Goal: Navigation & Orientation: Find specific page/section

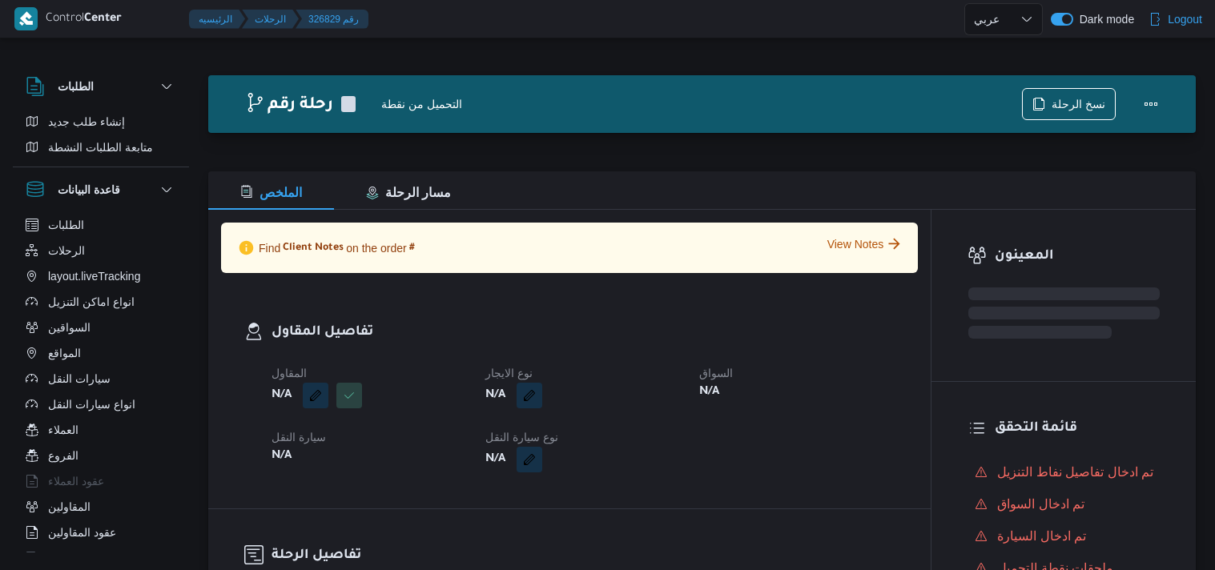
select select "ar"
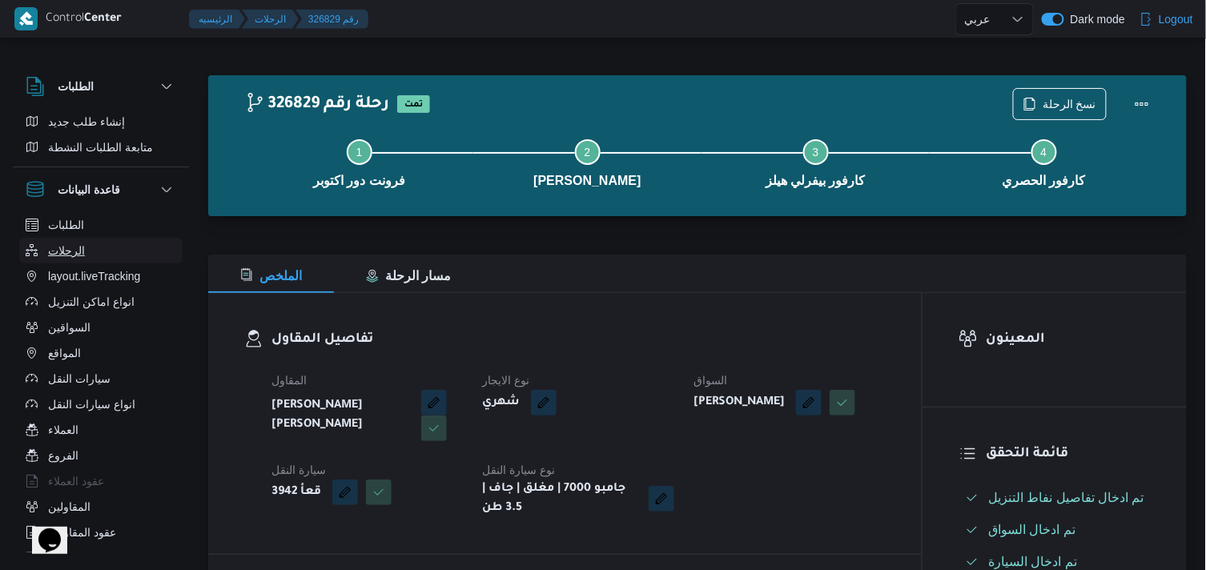
click at [125, 243] on button "الرحلات" at bounding box center [100, 251] width 163 height 26
select select "ar"
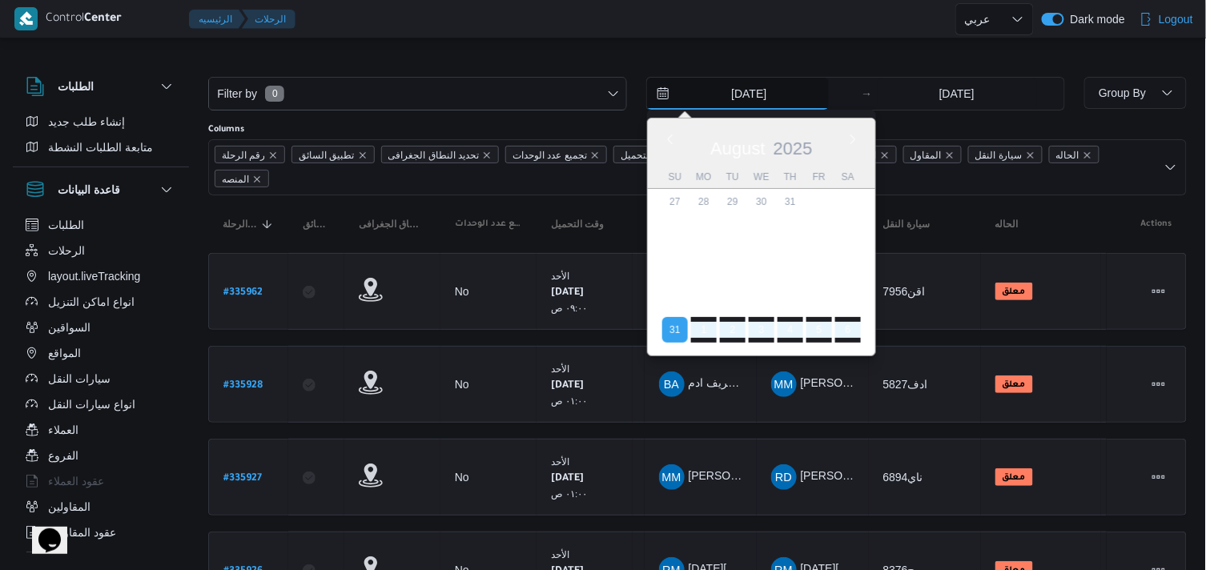
click at [717, 90] on input "[DATE]" at bounding box center [738, 94] width 182 height 32
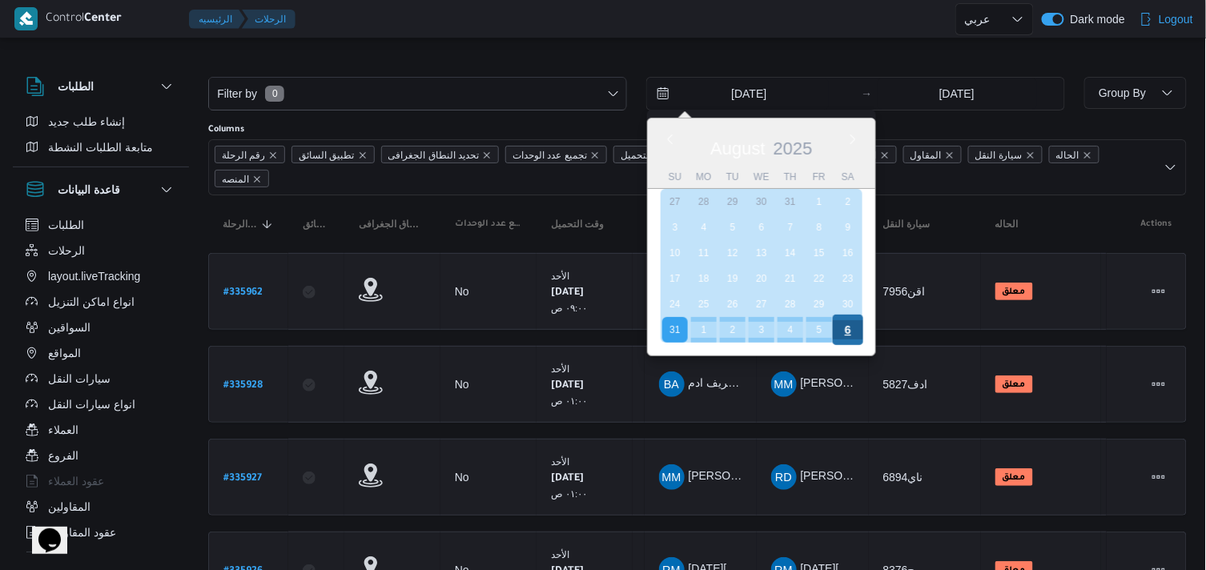
click at [837, 323] on div "6" at bounding box center [848, 330] width 30 height 30
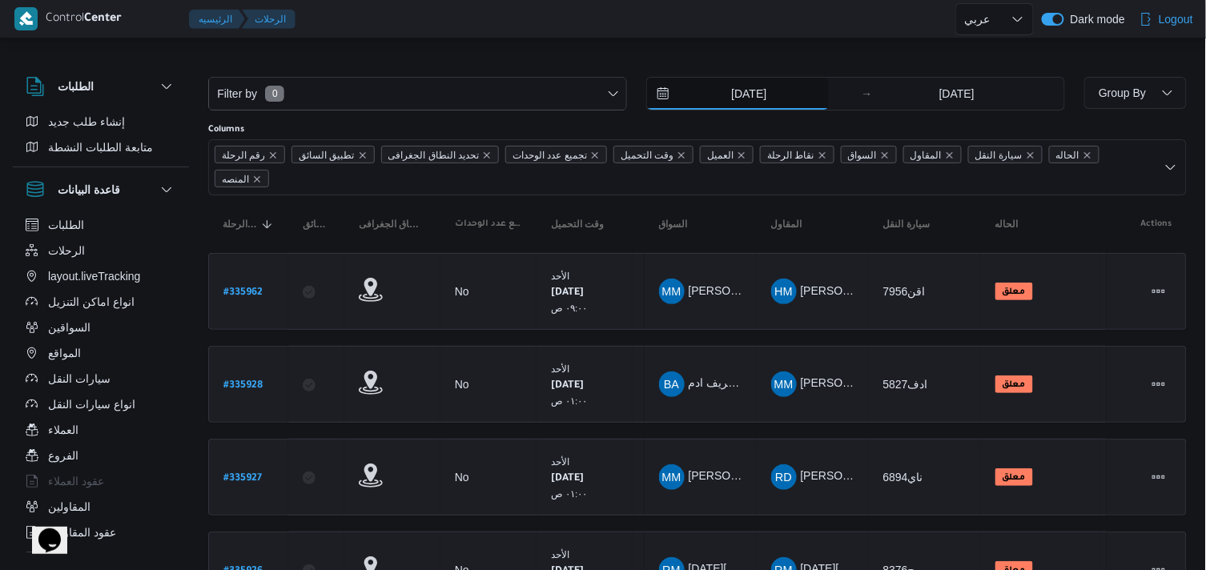
click at [766, 99] on input "[DATE]" at bounding box center [738, 94] width 182 height 32
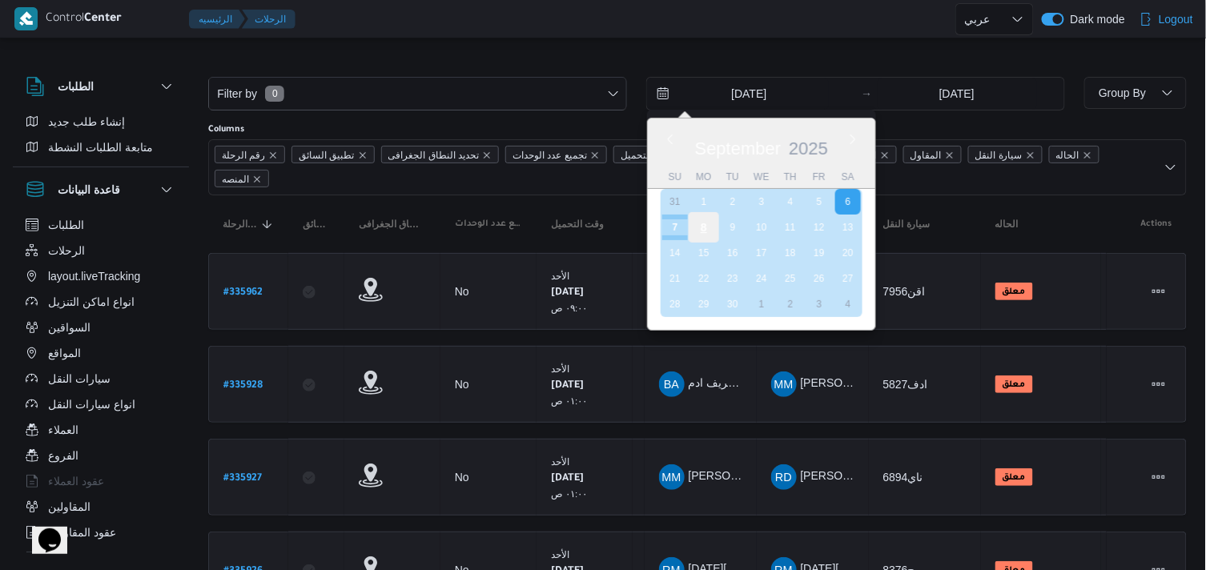
click at [709, 230] on div "8" at bounding box center [704, 227] width 30 height 30
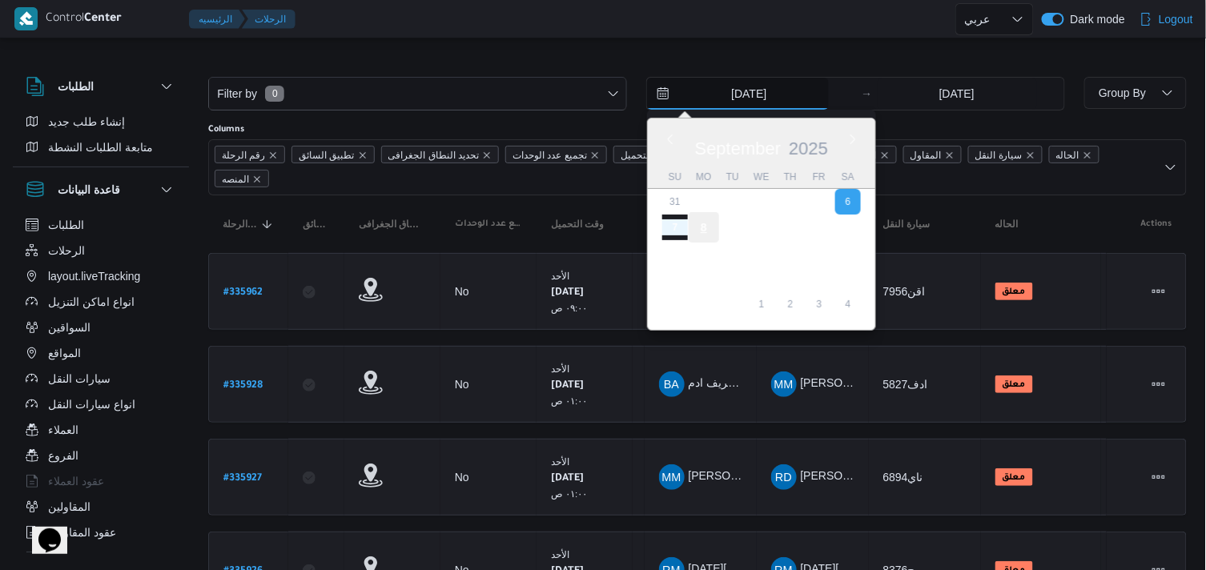
type input "[DATE]"
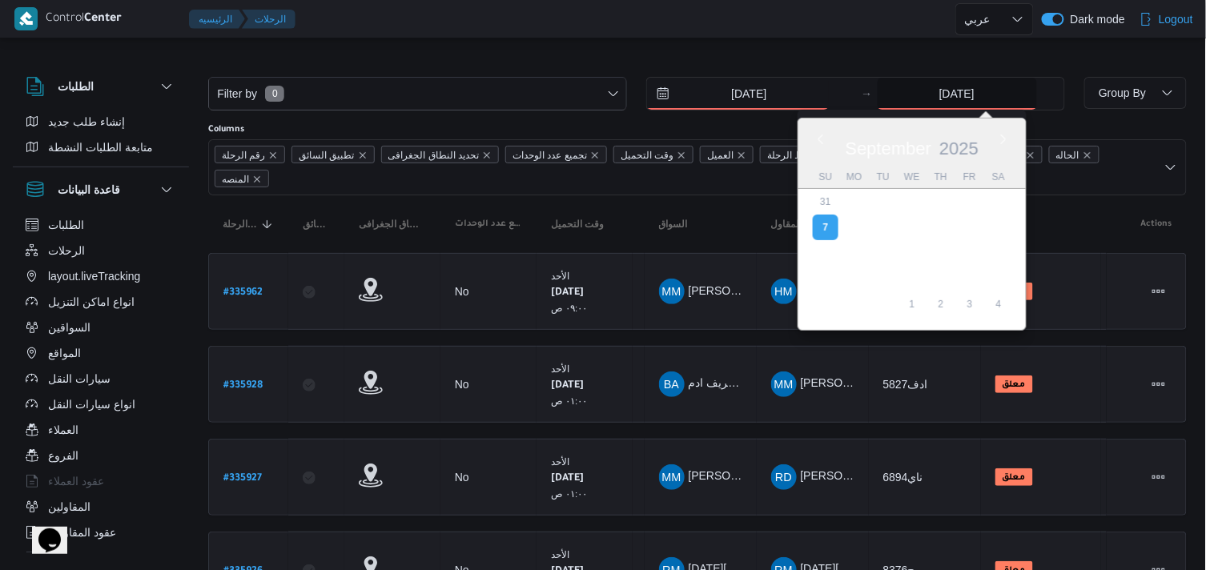
click at [927, 104] on input "[DATE]" at bounding box center [957, 94] width 159 height 32
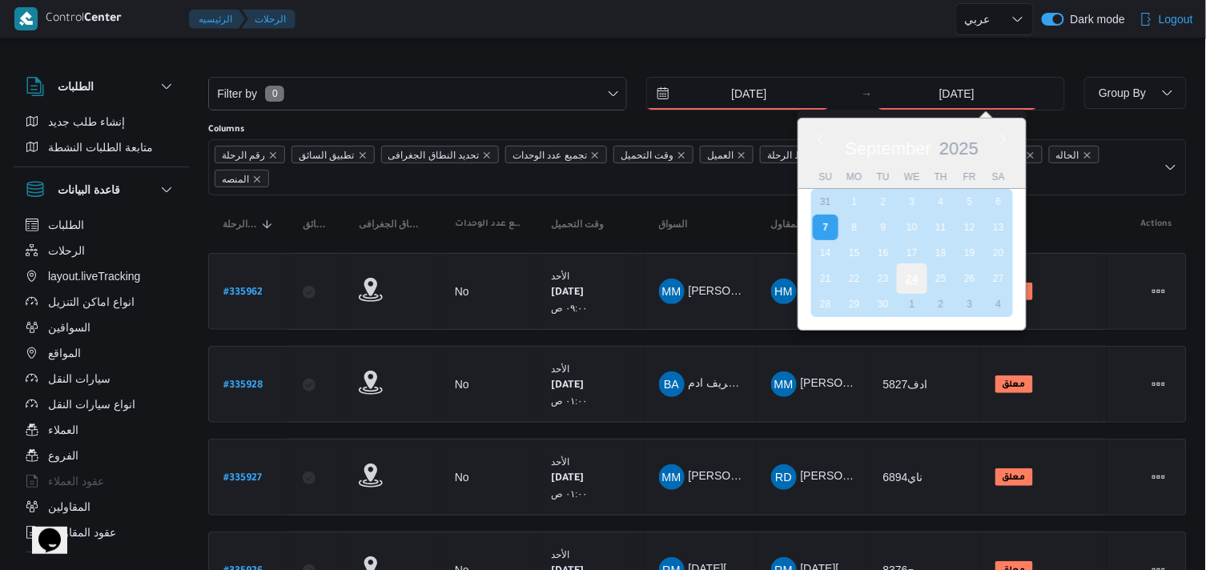
click at [915, 275] on div "24" at bounding box center [911, 278] width 30 height 30
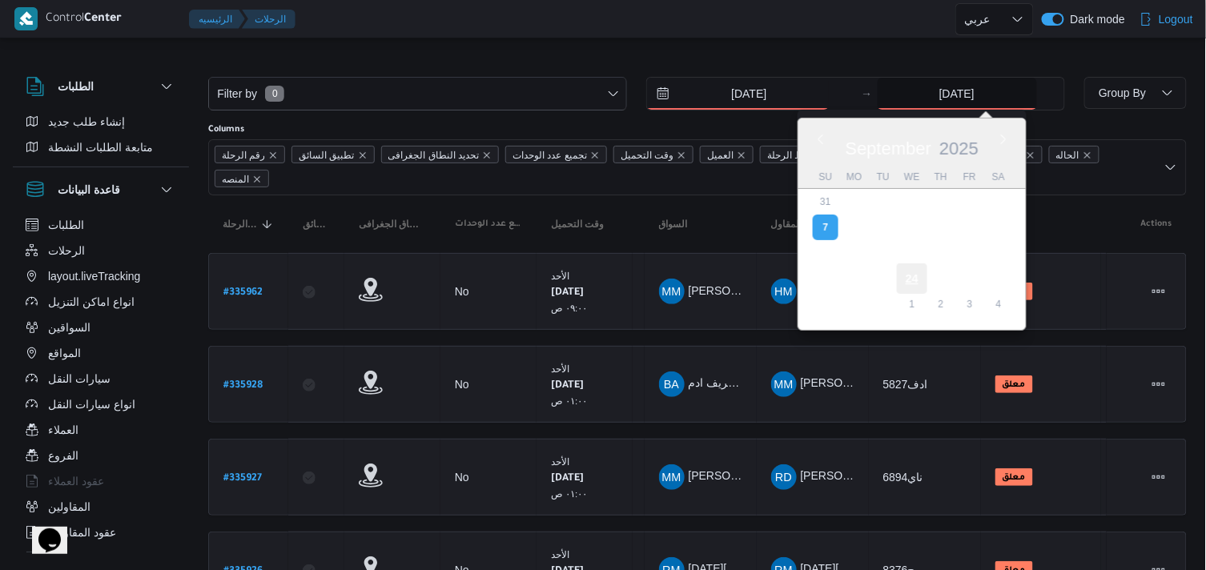
type input "[DATE]"
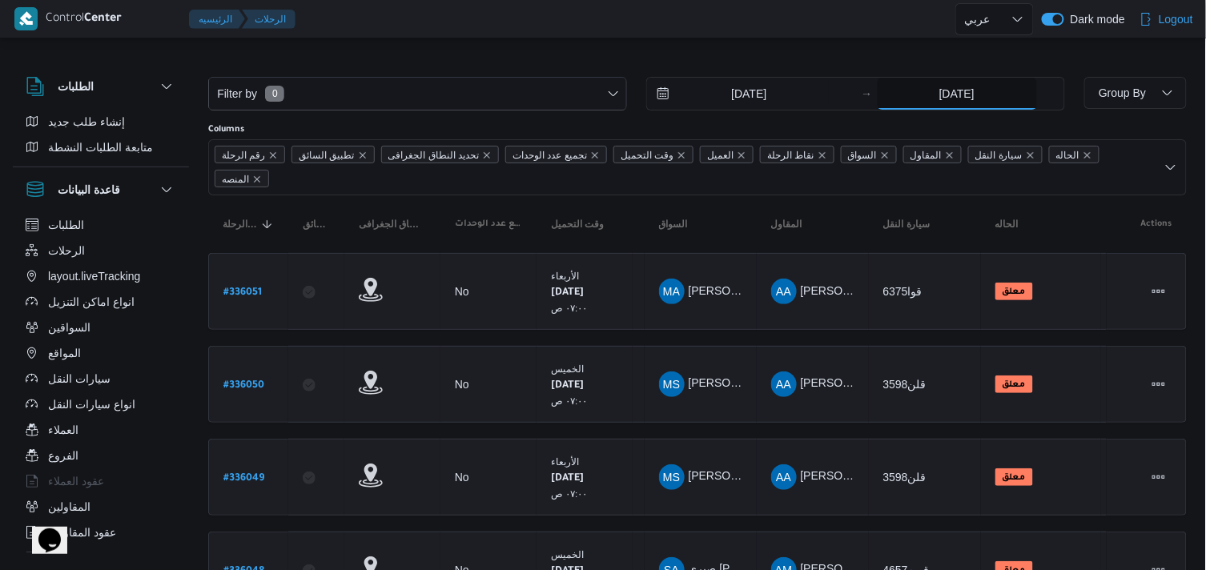
drag, startPoint x: 908, startPoint y: 106, endPoint x: 722, endPoint y: 115, distance: 186.0
click at [722, 115] on div "Filter by 0 [DATE] → [DATE]" at bounding box center [637, 93] width 876 height 53
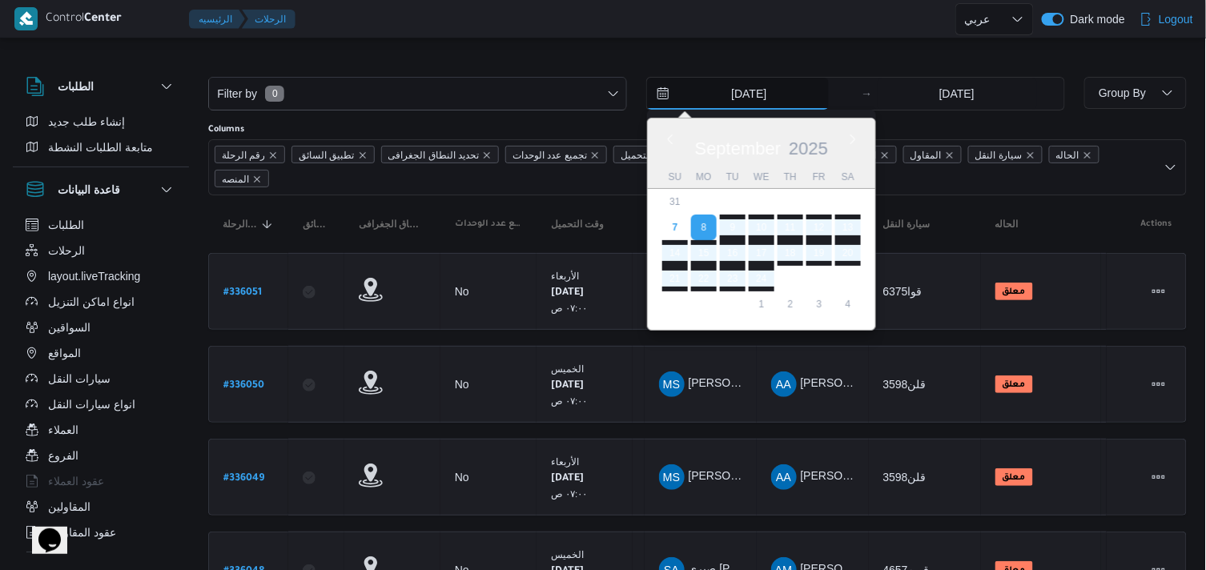
click at [724, 106] on input "[DATE]" at bounding box center [738, 94] width 182 height 32
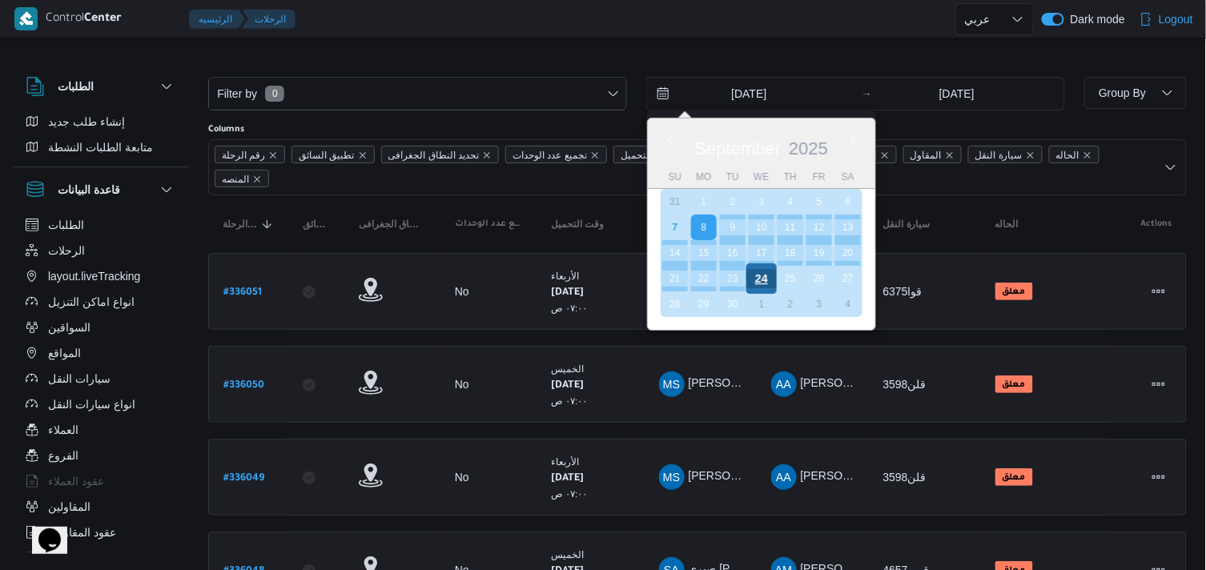
click at [762, 272] on div "24" at bounding box center [761, 278] width 30 height 30
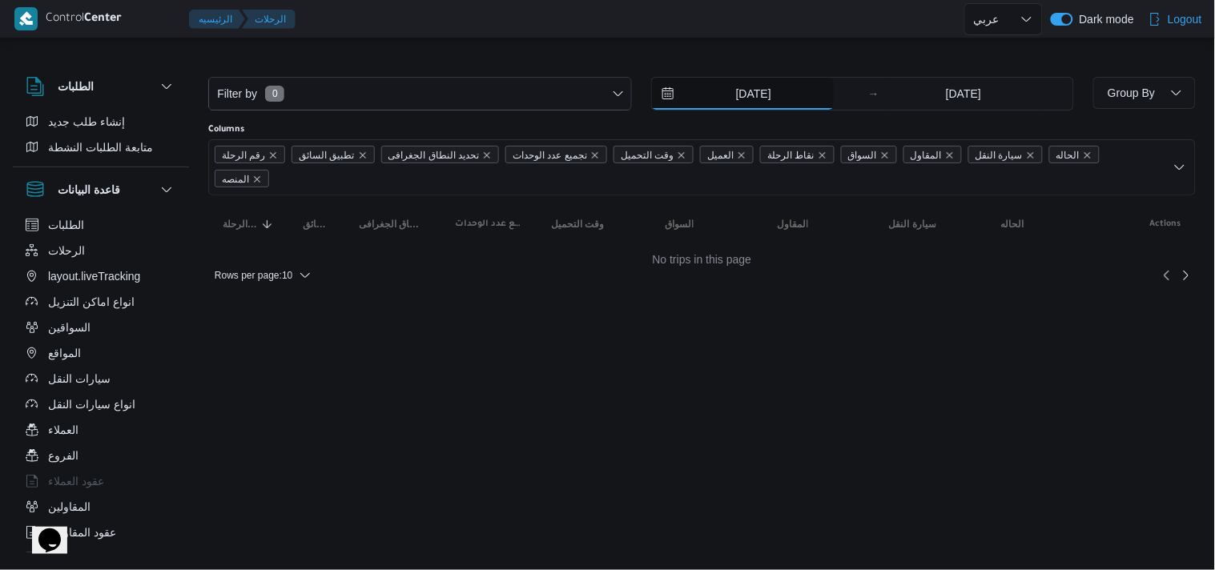
click at [719, 96] on input "[DATE]" at bounding box center [743, 94] width 182 height 32
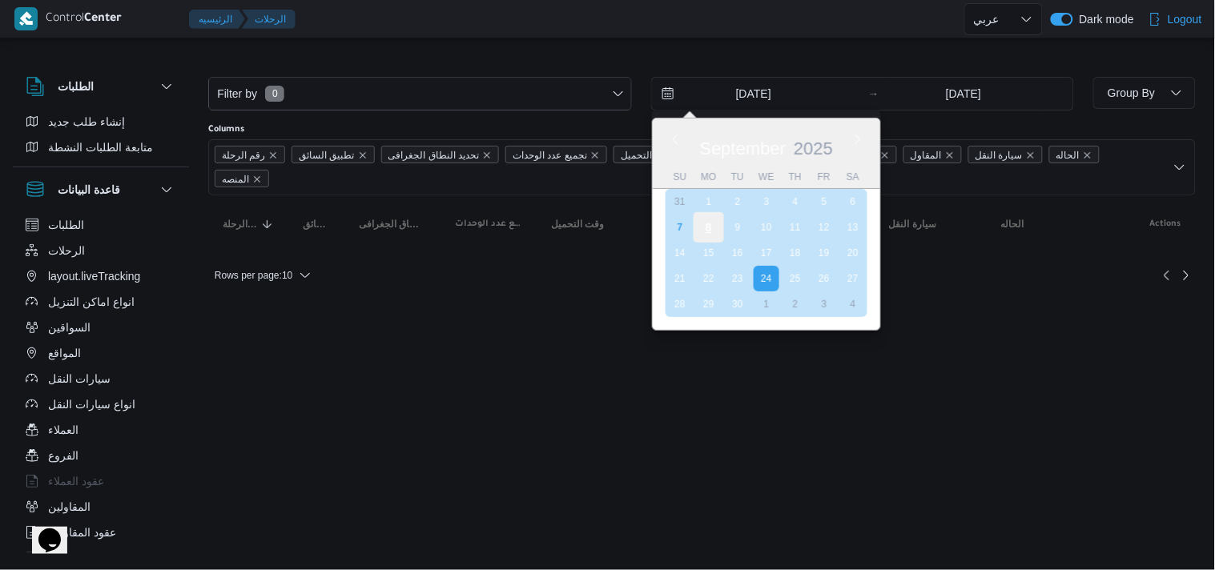
click at [711, 218] on div "8" at bounding box center [708, 227] width 30 height 30
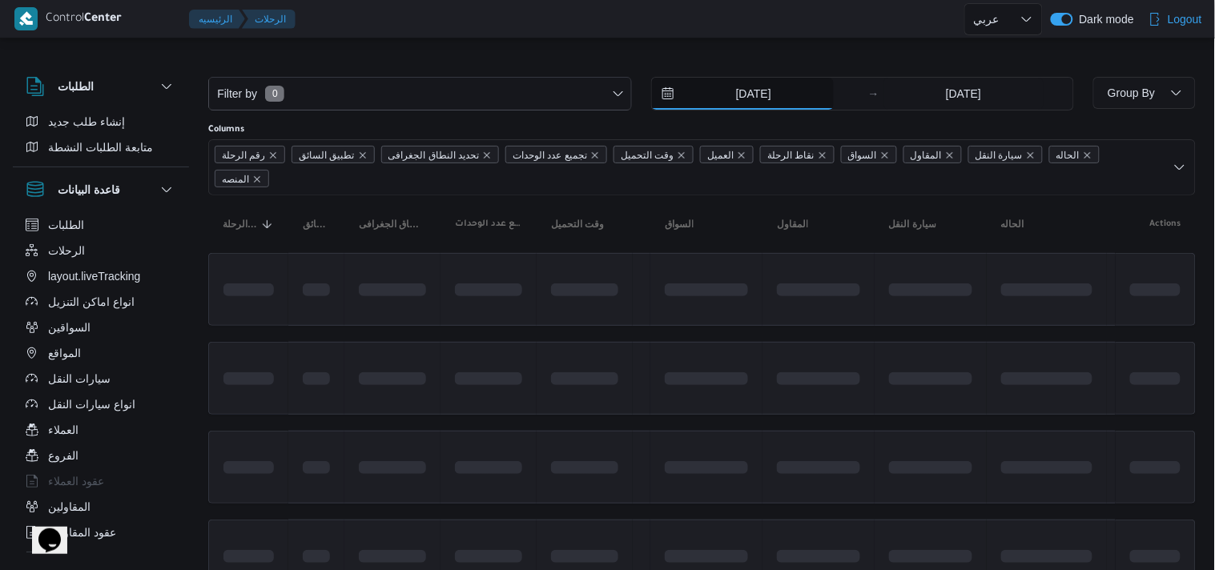
type input "[DATE]"
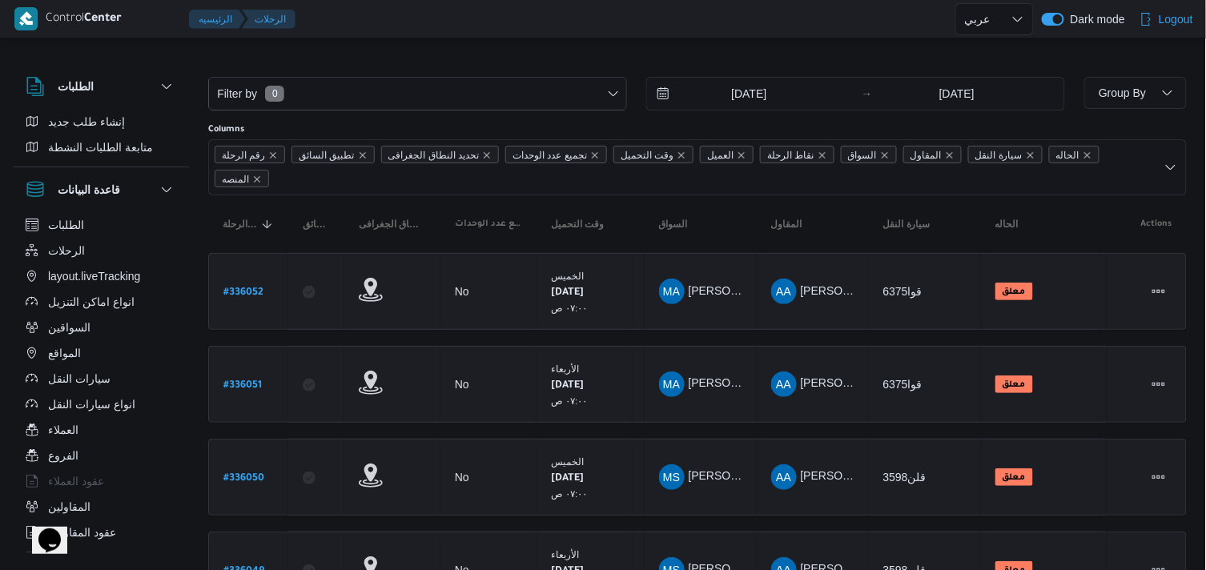
drag, startPoint x: 929, startPoint y: 119, endPoint x: 931, endPoint y: 93, distance: 25.7
click at [931, 93] on div "Filter by 0 [DATE] → [DATE]" at bounding box center [637, 93] width 876 height 53
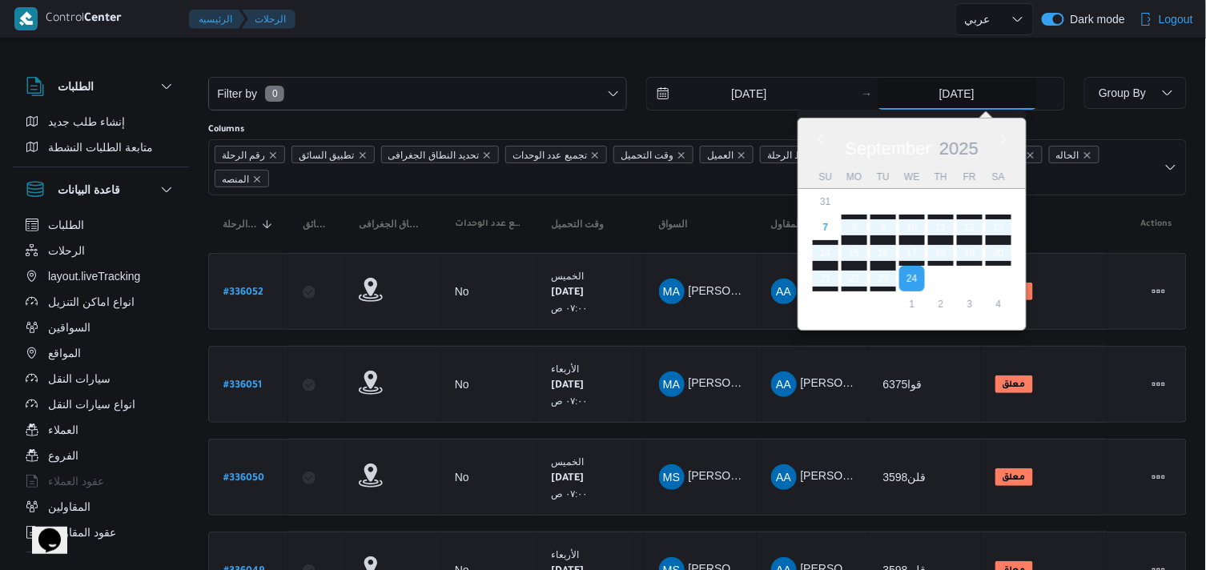
click at [931, 93] on input "[DATE]" at bounding box center [957, 94] width 159 height 32
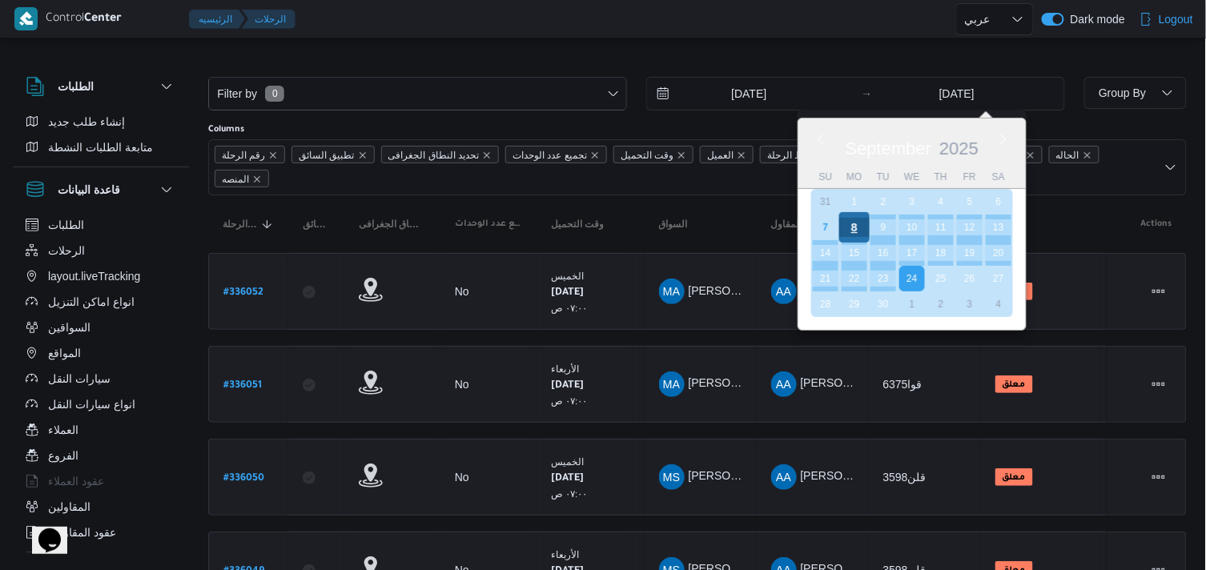
click at [854, 231] on div "8" at bounding box center [853, 227] width 30 height 30
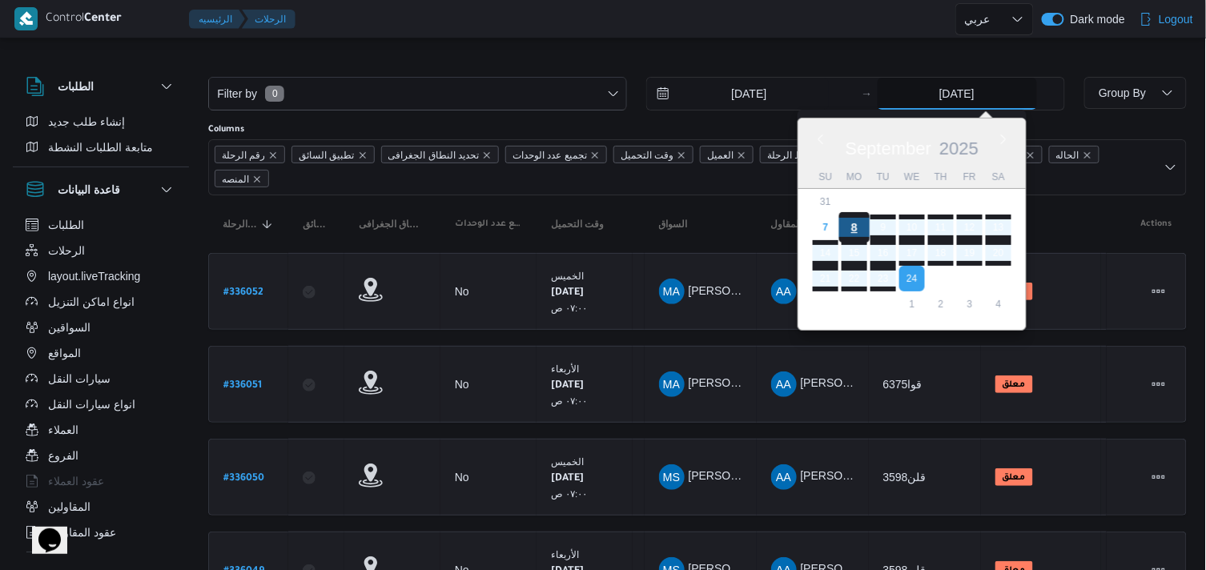
type input "[DATE]"
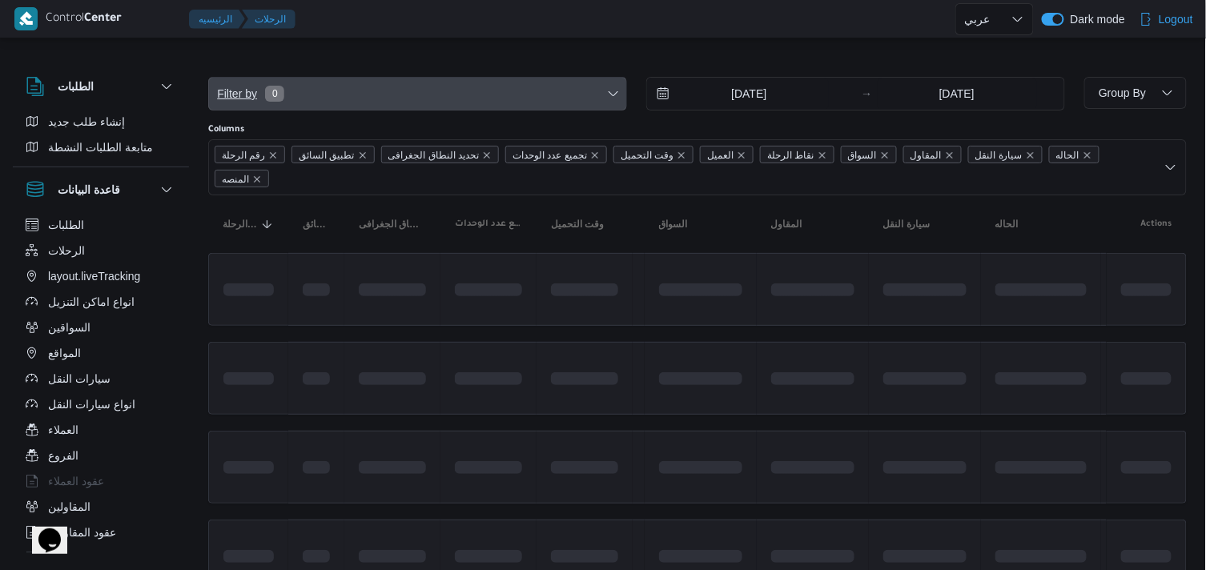
click at [557, 90] on span "Filter by 0" at bounding box center [417, 94] width 417 height 32
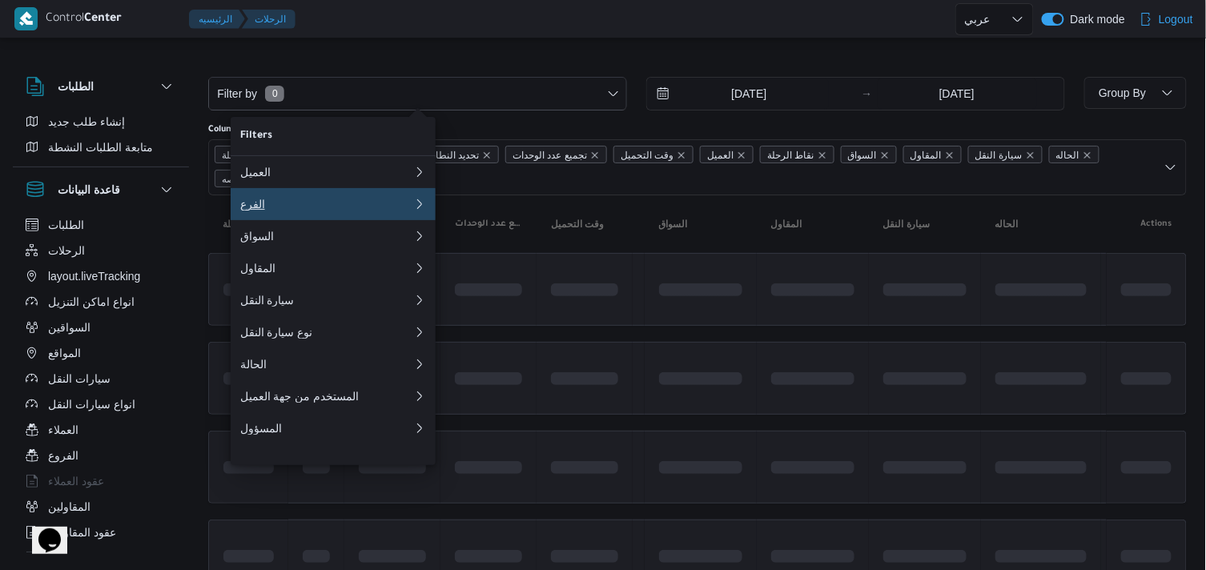
click at [343, 206] on div "الفرع" at bounding box center [326, 204] width 173 height 13
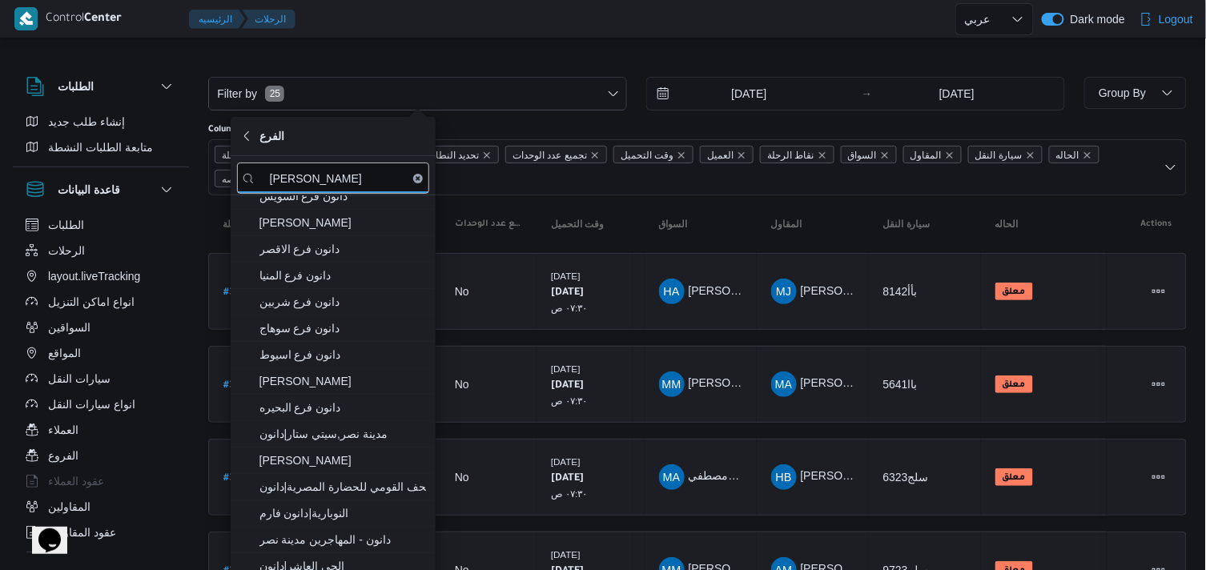
scroll to position [89, 0]
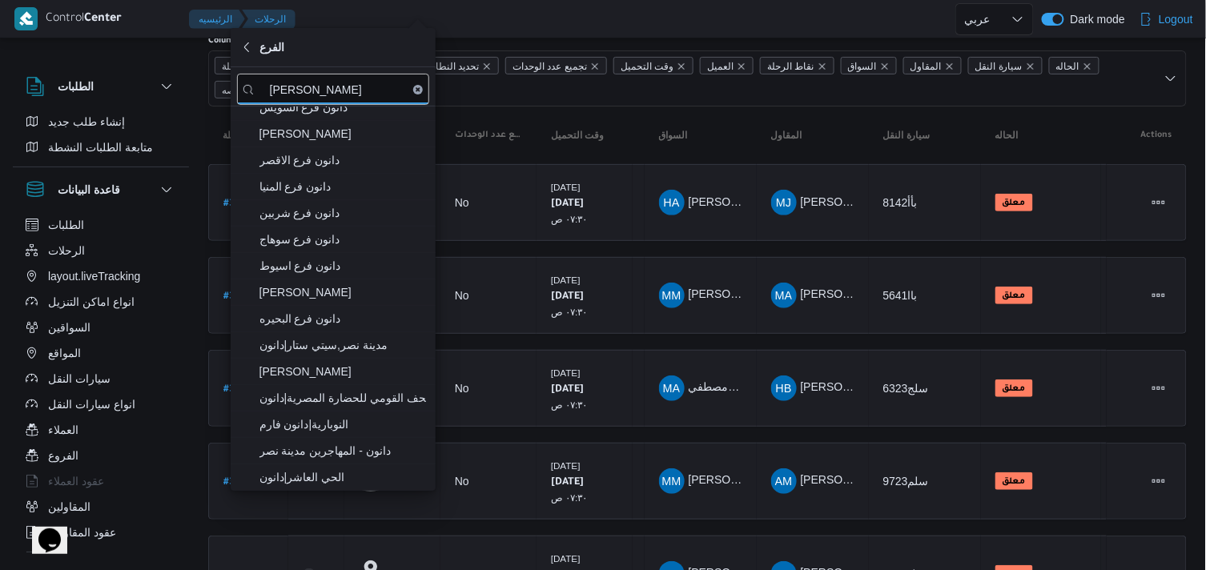
type input "[PERSON_NAME]"
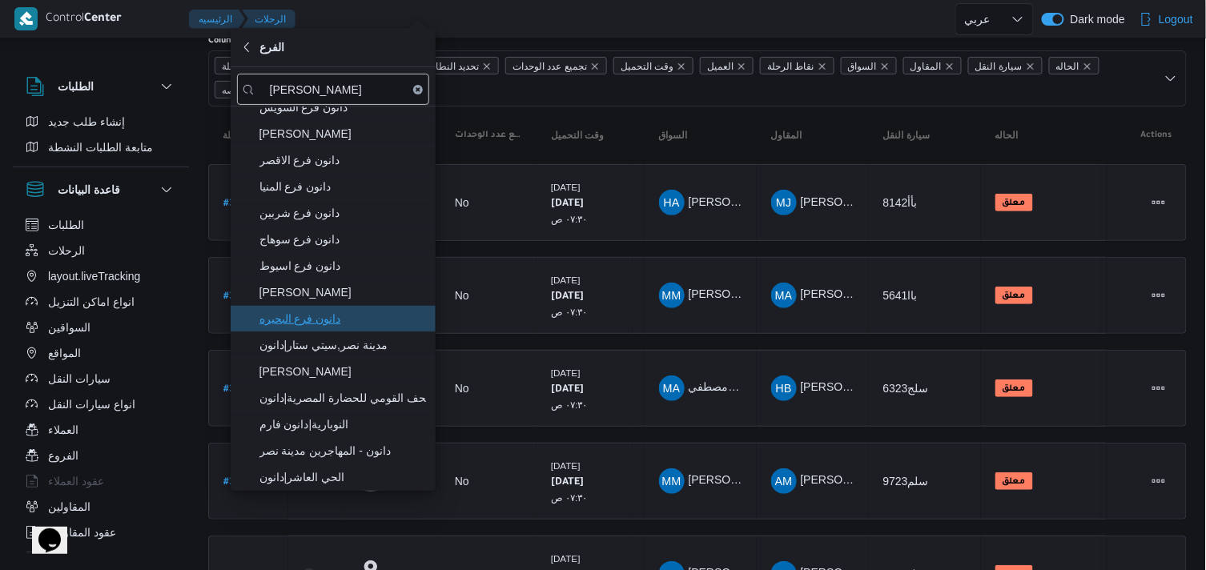
click at [361, 310] on span "دانون فرع البحيره" at bounding box center [342, 318] width 167 height 19
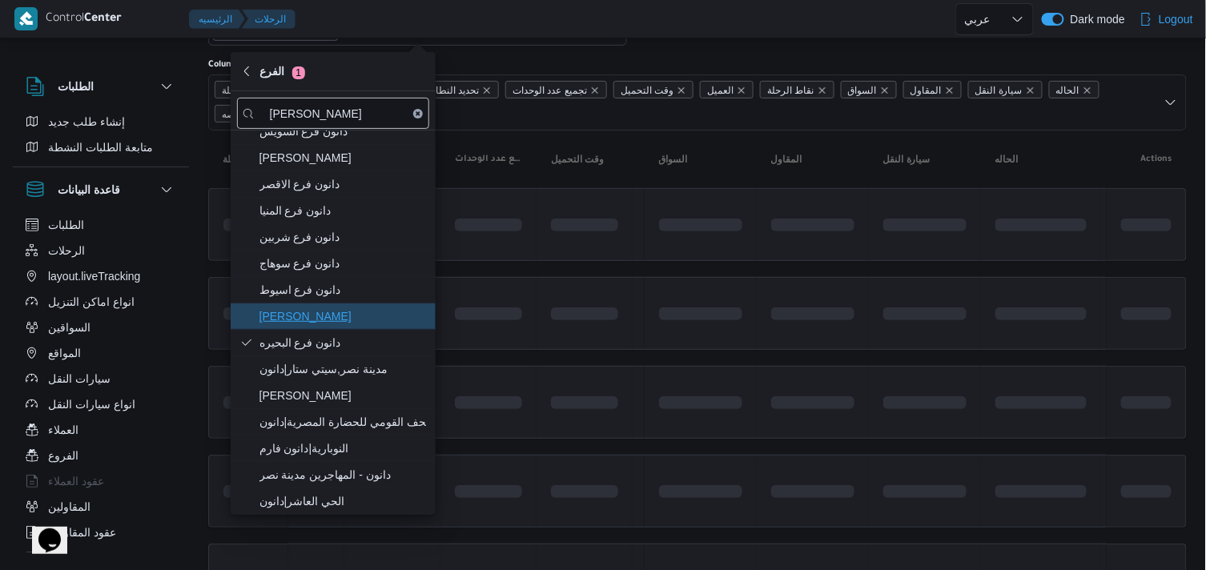
click at [361, 310] on span "[PERSON_NAME]" at bounding box center [342, 316] width 167 height 19
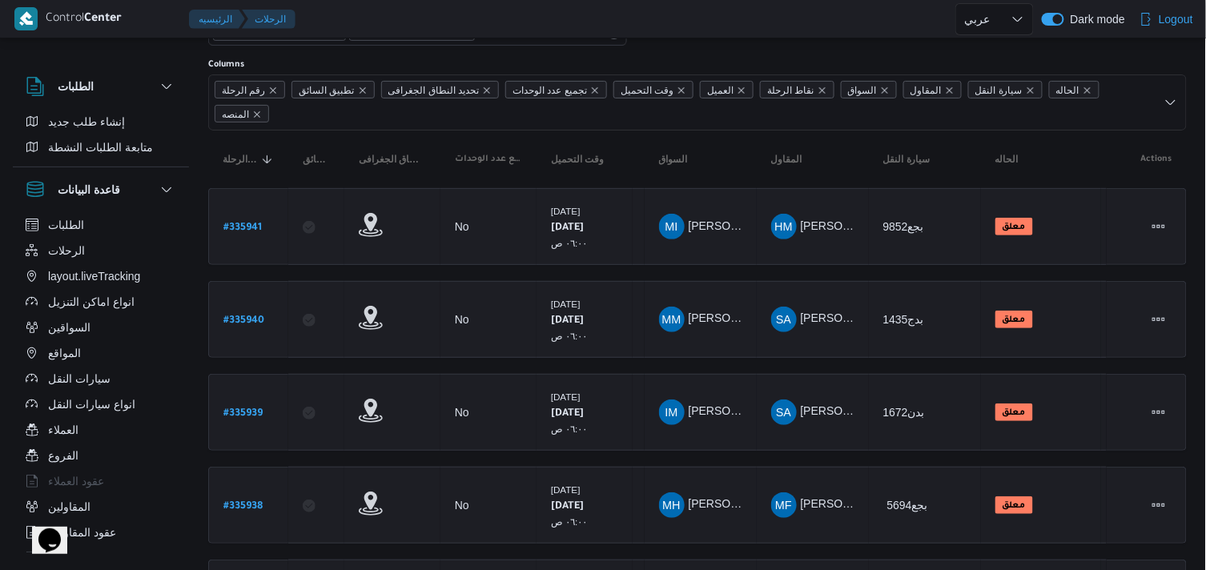
click at [649, 242] on td "السواق MI [PERSON_NAME] [PERSON_NAME]" at bounding box center [701, 226] width 112 height 77
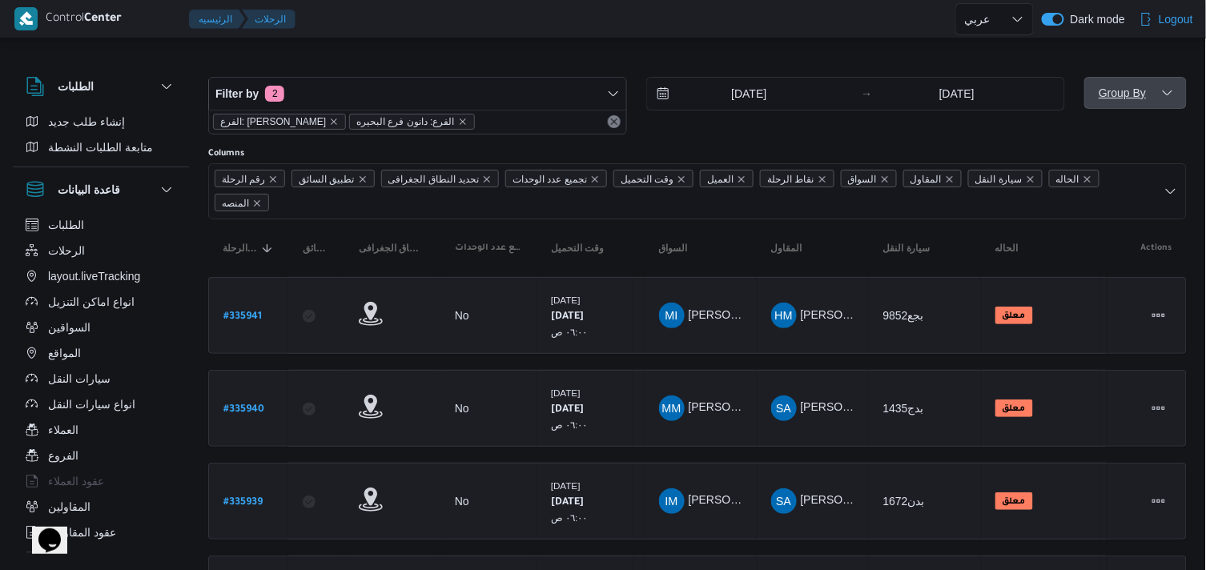
click at [1095, 90] on span "Group By" at bounding box center [1136, 93] width 90 height 32
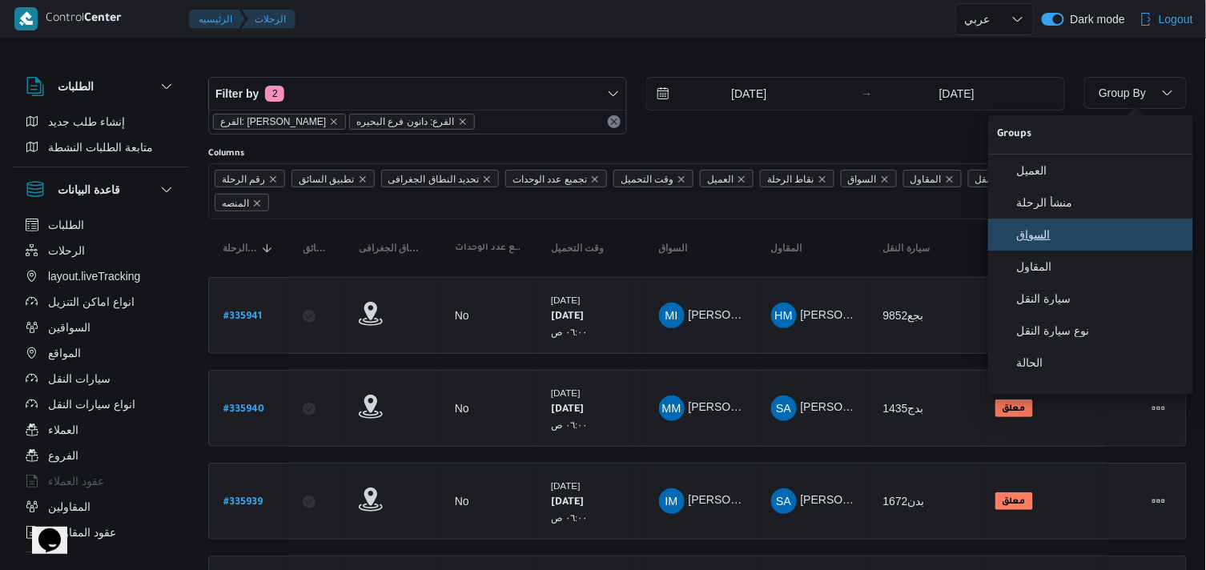
click at [1060, 251] on button "السواق" at bounding box center [1090, 235] width 205 height 32
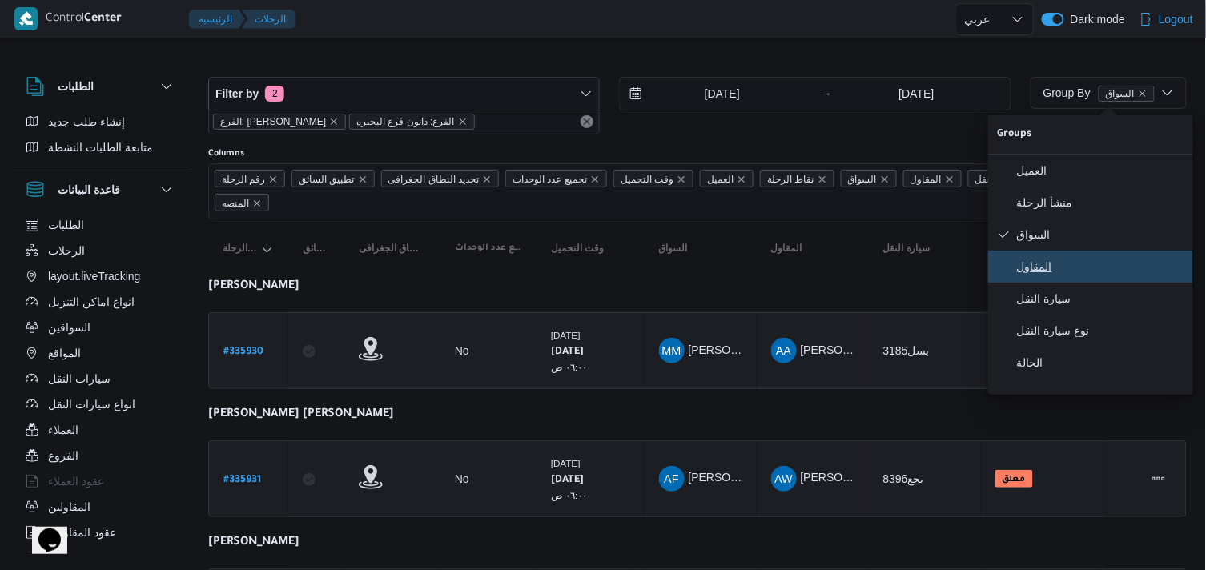
click at [1038, 267] on span "المقاول" at bounding box center [1100, 266] width 167 height 13
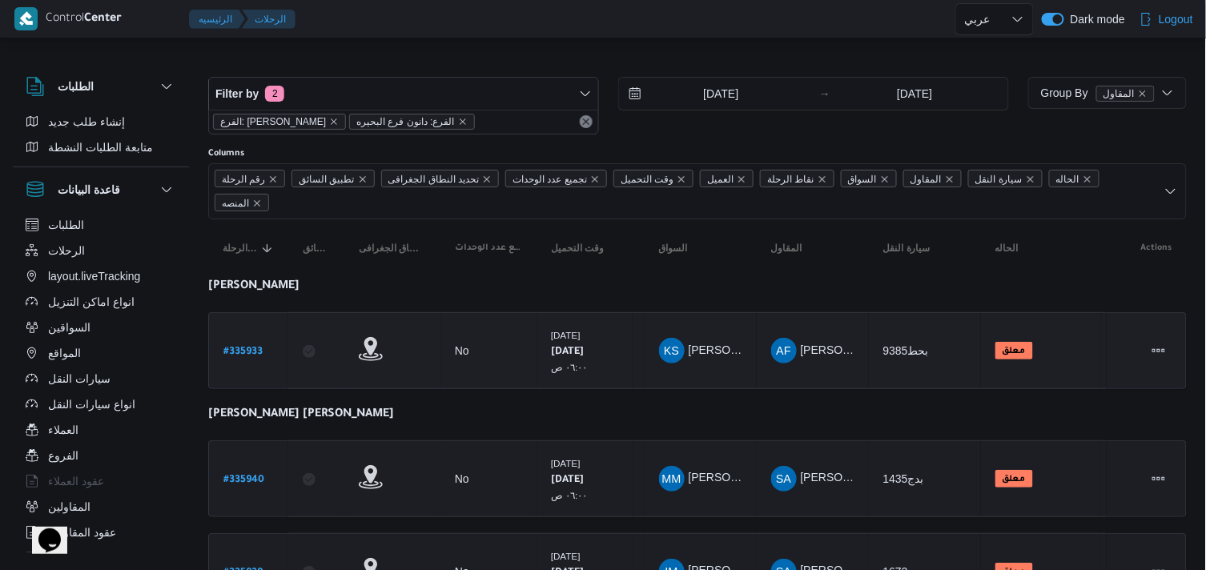
click at [869, 316] on td "سيارة النقل بحط9385" at bounding box center [925, 350] width 112 height 77
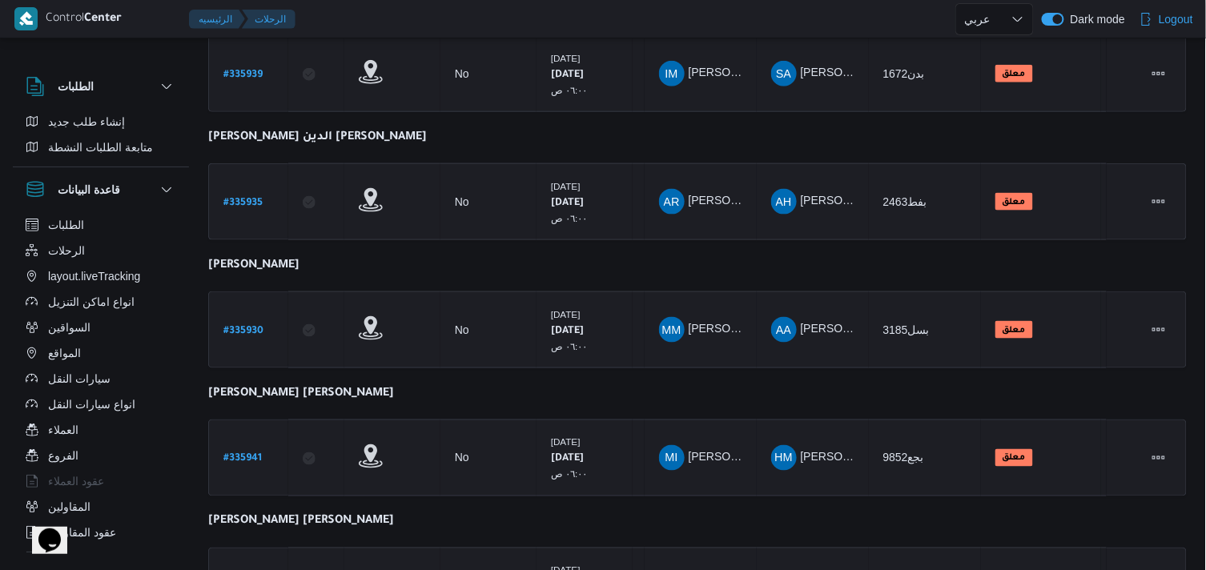
scroll to position [596, 0]
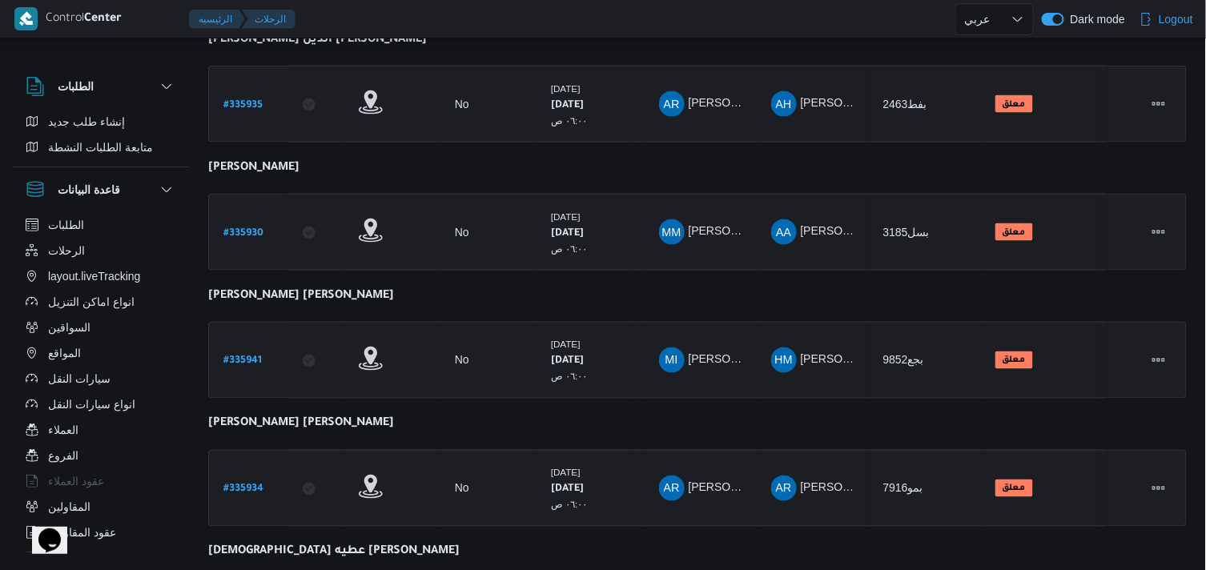
drag, startPoint x: 1192, startPoint y: 312, endPoint x: 1214, endPoint y: 305, distance: 23.6
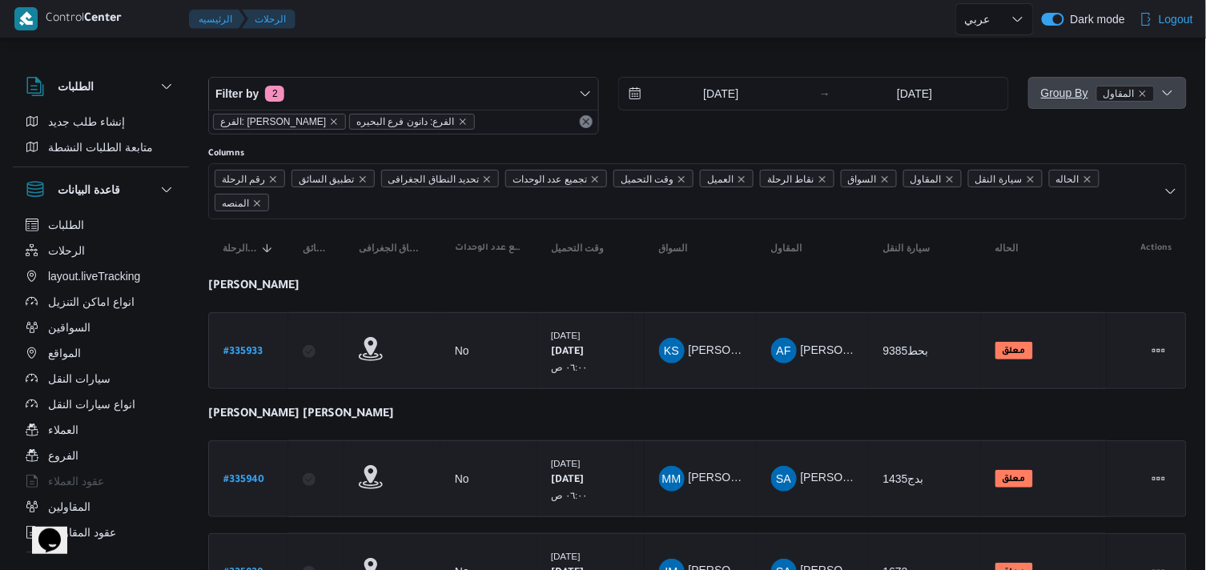
drag, startPoint x: 1153, startPoint y: 86, endPoint x: 1139, endPoint y: 90, distance: 14.8
click at [1139, 90] on span "المقاول" at bounding box center [1125, 94] width 58 height 16
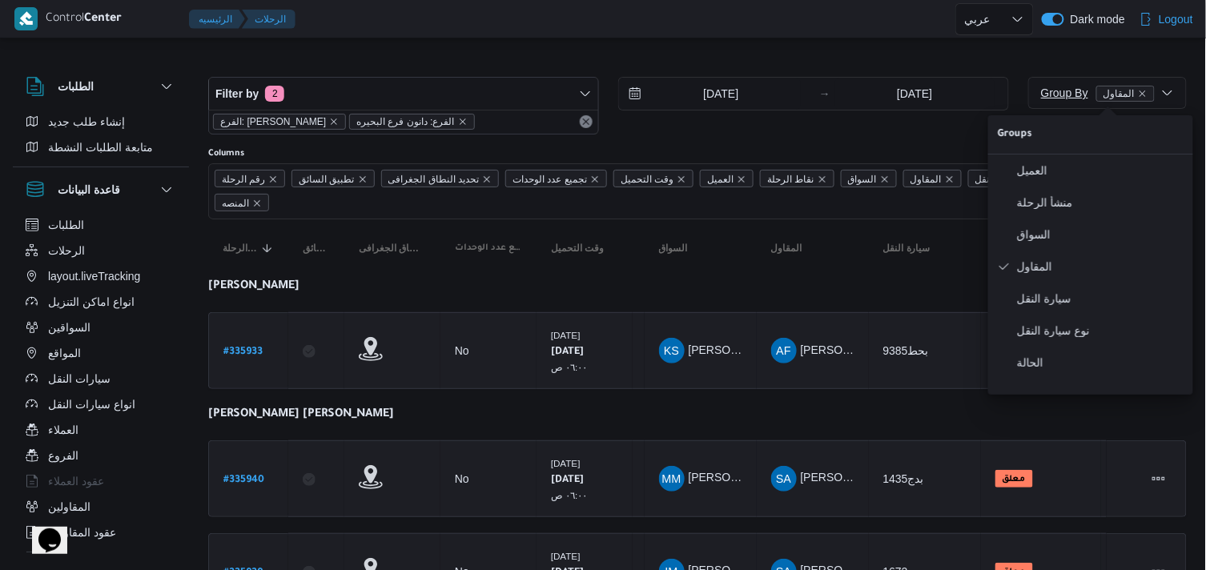
click at [1139, 90] on icon "remove selected entity" at bounding box center [1143, 94] width 10 height 10
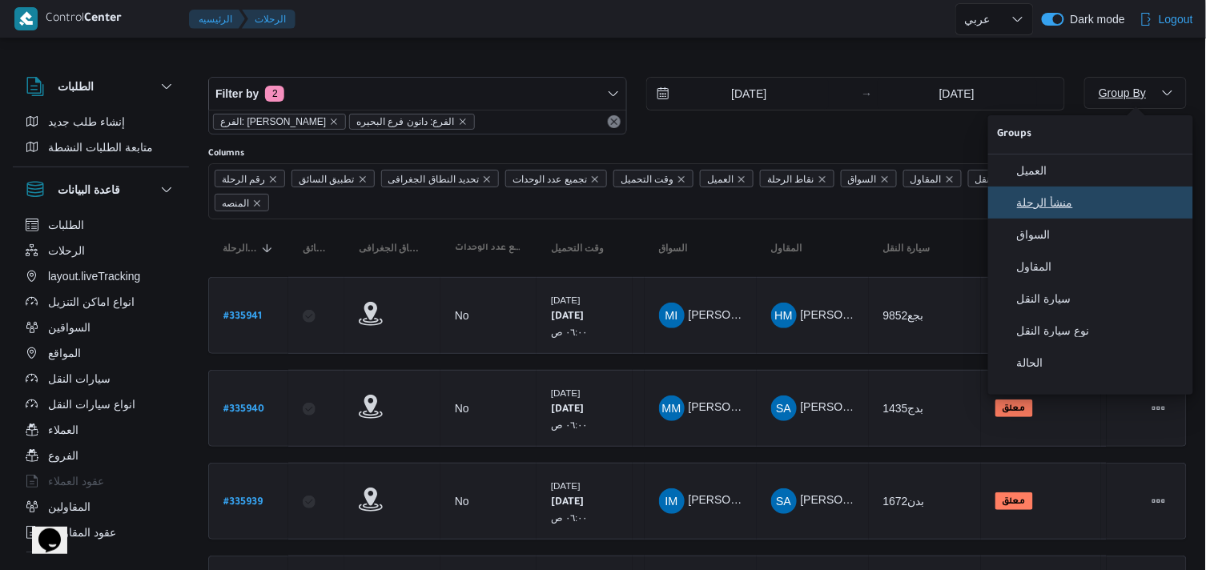
click at [1077, 204] on span "منشأ الرحلة" at bounding box center [1100, 202] width 167 height 13
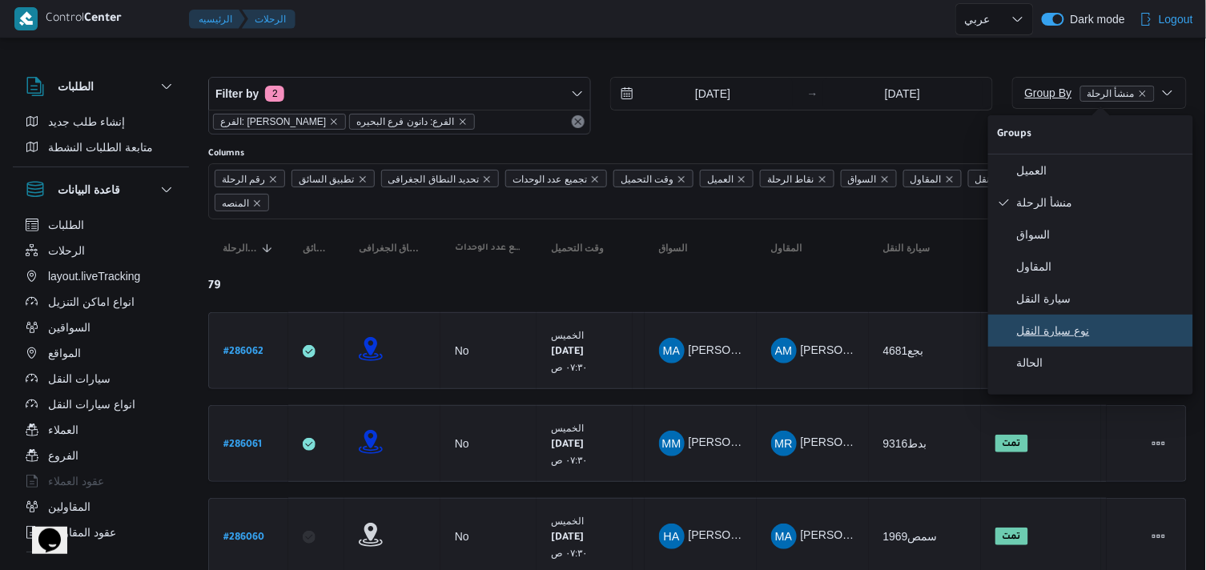
click at [1063, 327] on button "نوع سيارة النقل" at bounding box center [1090, 331] width 205 height 32
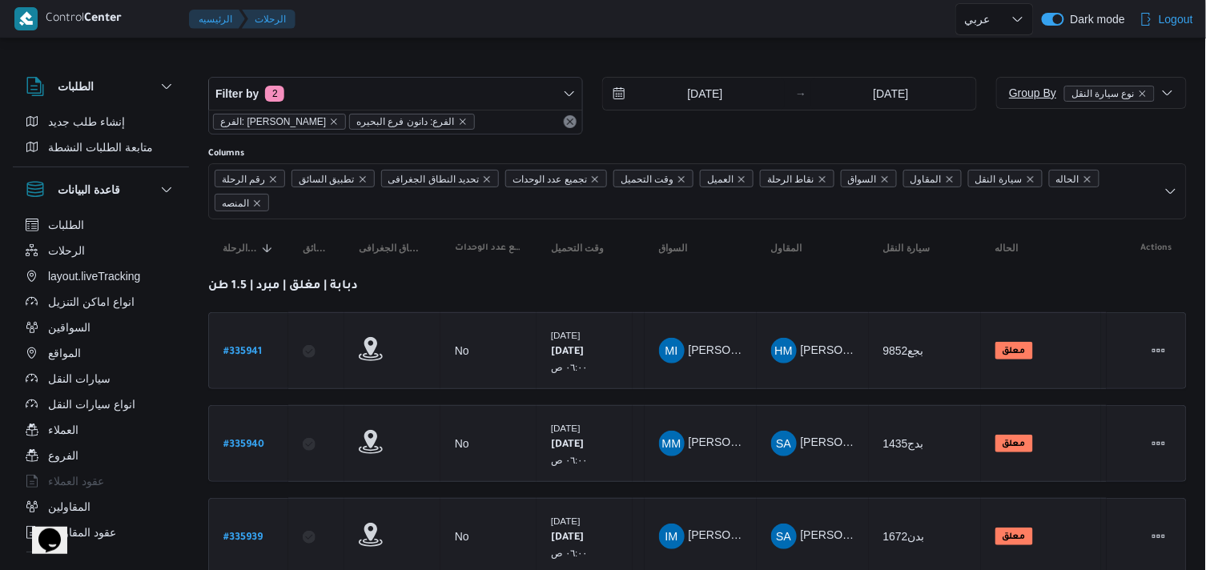
click at [1146, 90] on icon "remove selected entity" at bounding box center [1143, 94] width 10 height 10
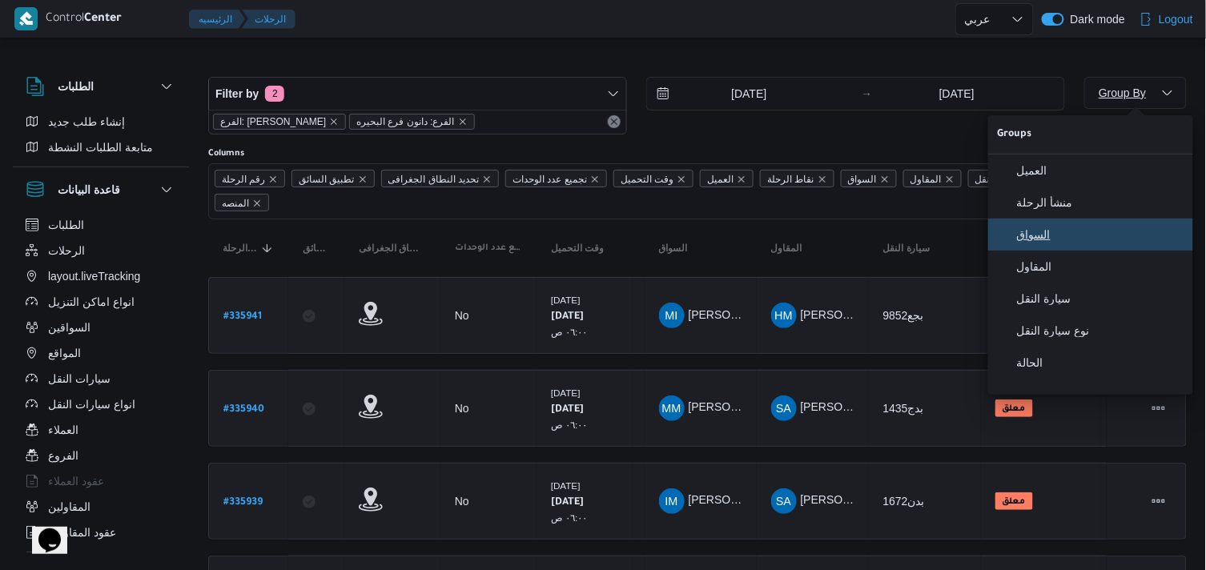
click at [1027, 238] on span "السواق" at bounding box center [1100, 234] width 167 height 13
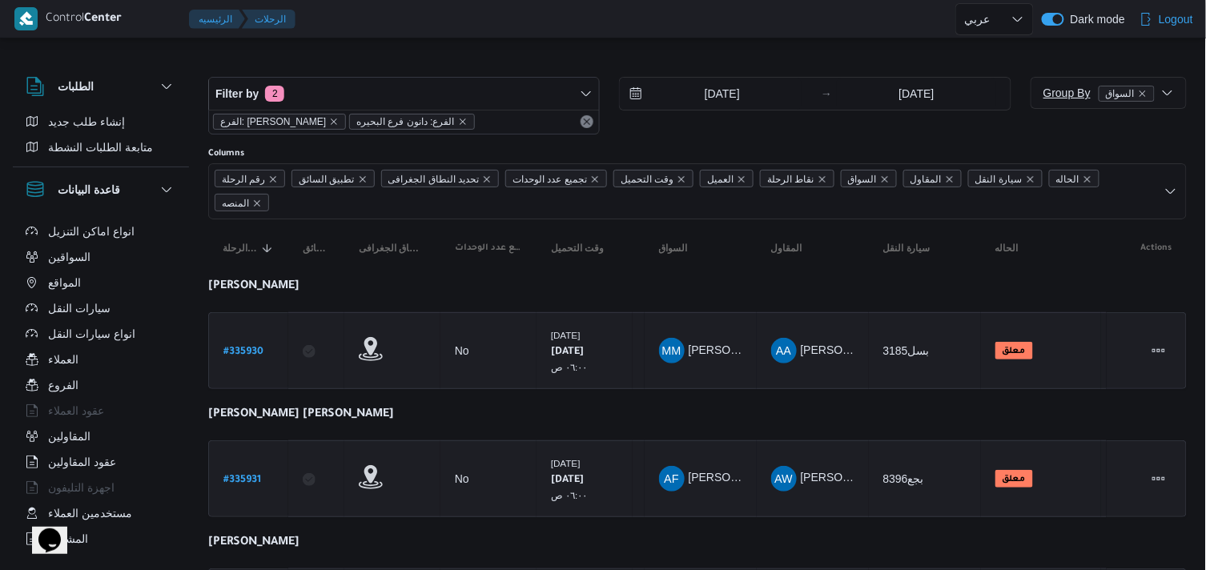
scroll to position [171, 0]
click at [98, 405] on span "مستخدمين العملاء" at bounding box center [90, 412] width 84 height 19
select select "ar"
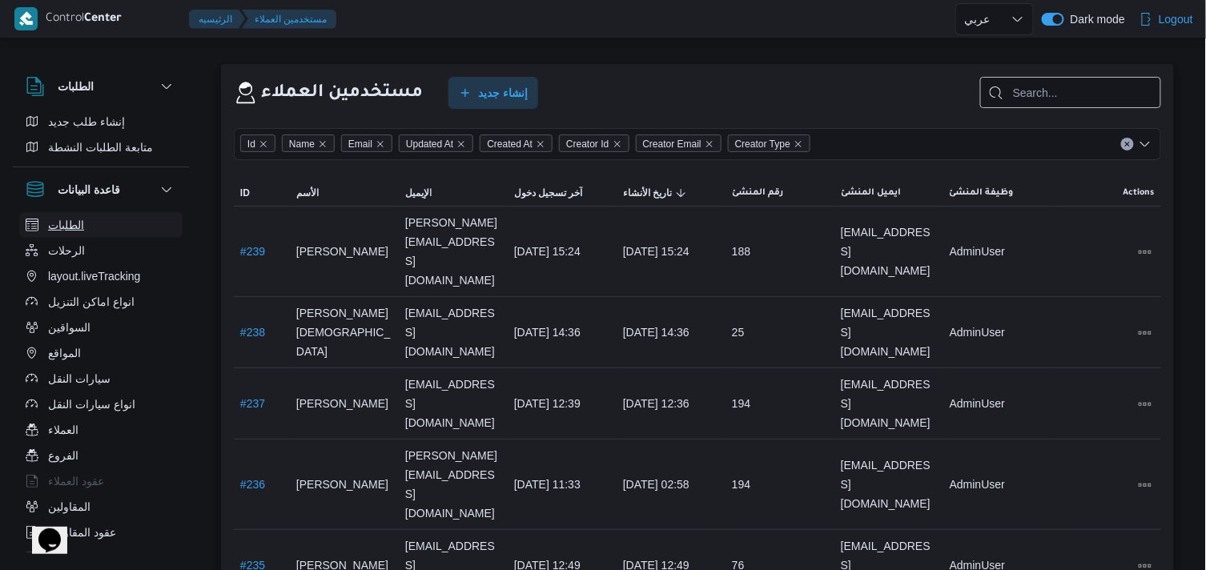
click at [133, 224] on button "الطلبات" at bounding box center [100, 225] width 163 height 26
select select "ar"
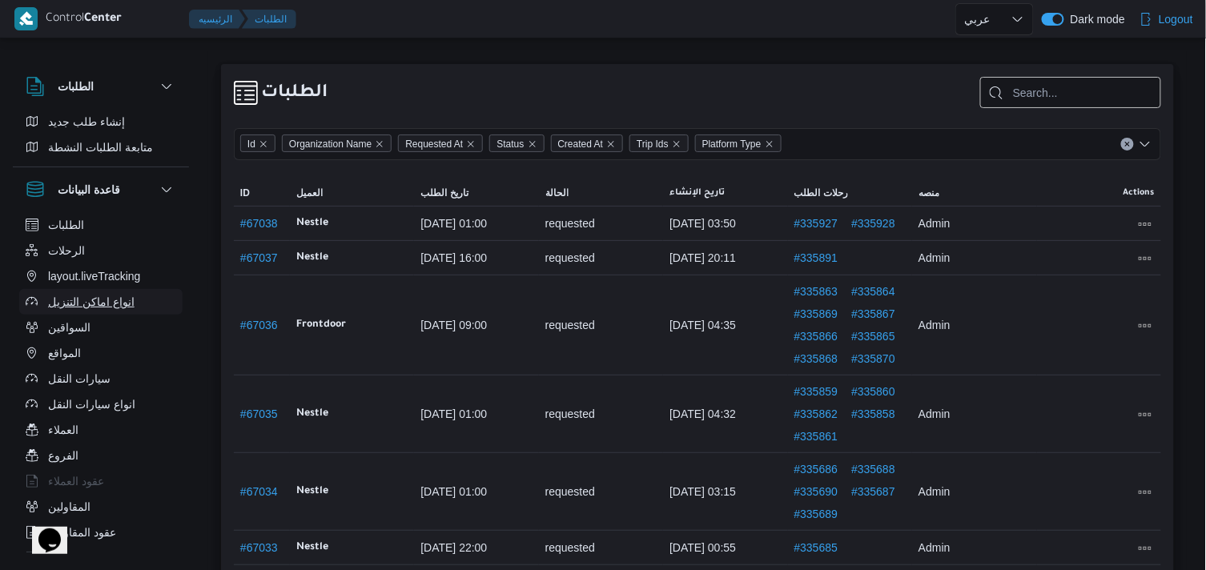
click at [91, 305] on span "انواع اماكن التنزيل" at bounding box center [91, 301] width 86 height 19
select select "ar"
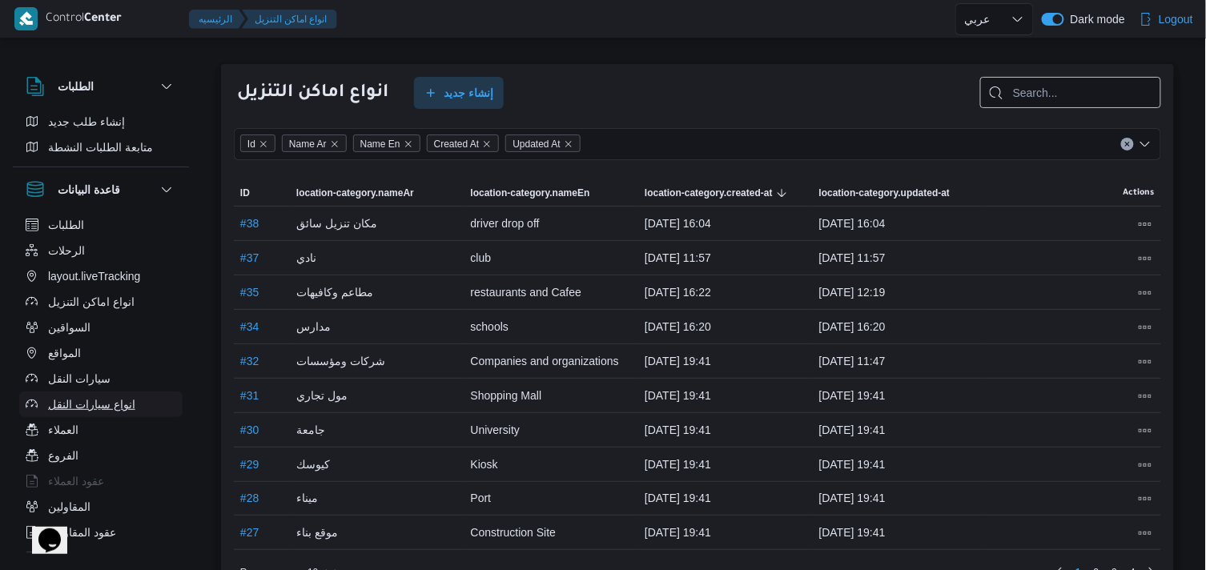
click at [107, 399] on span "انواع سيارات النقل" at bounding box center [91, 404] width 87 height 19
select select "ar"
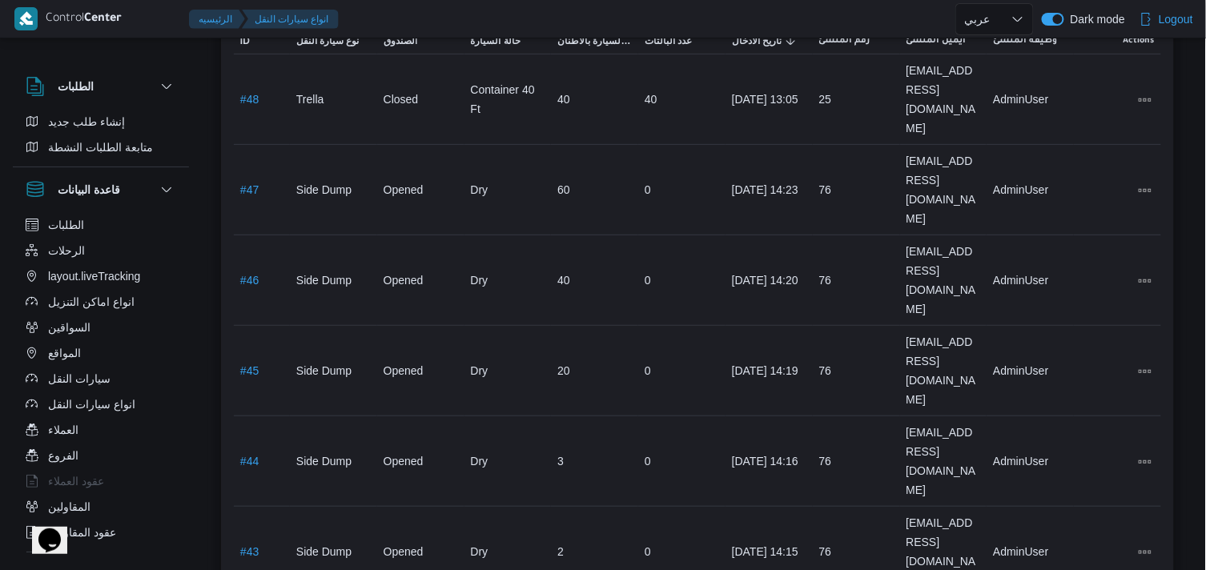
scroll to position [153, 0]
